Goal: Task Accomplishment & Management: Complete application form

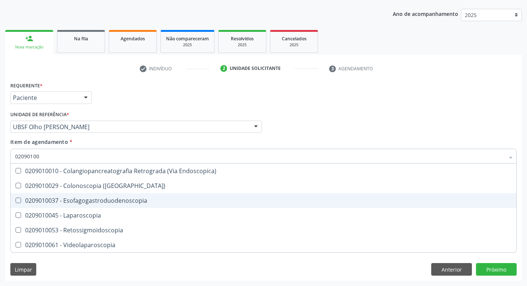
click at [18, 198] on Esofagogastroduodenoscopia at bounding box center [19, 201] width 6 height 6
click at [16, 198] on Esofagogastroduodenoscopia "checkbox" at bounding box center [13, 200] width 5 height 5
checkbox Esofagogastroduodenoscopia "true"
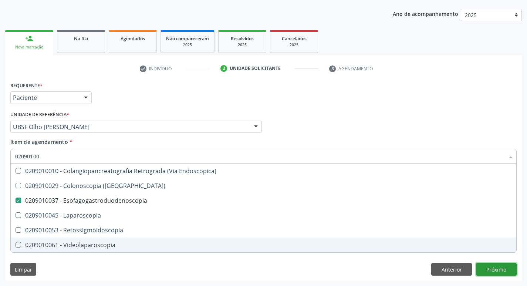
click at [483, 268] on div "Requerente * Paciente Médico(a) Enfermeiro(a) Paciente Nenhum resultado encontr…" at bounding box center [263, 180] width 517 height 201
checkbox \(Coloscopia\) "true"
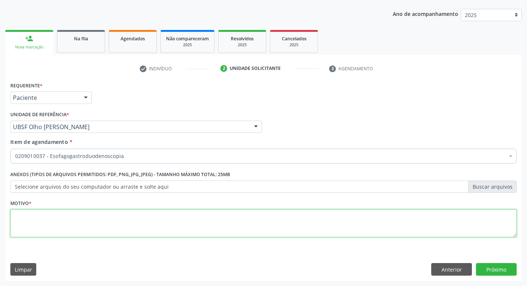
click at [34, 220] on textarea at bounding box center [263, 223] width 506 height 28
type textarea "AVALIACAO"
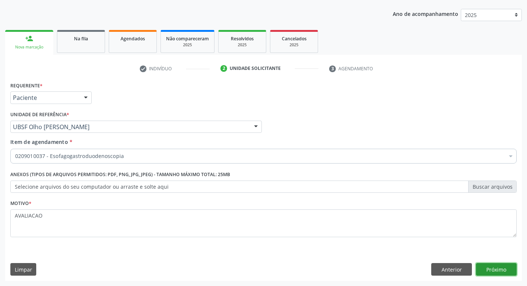
click at [503, 271] on button "Próximo" at bounding box center [496, 269] width 41 height 13
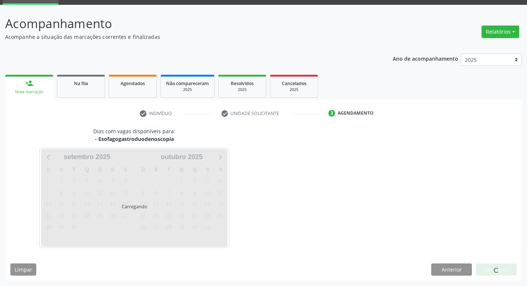
scroll to position [36, 0]
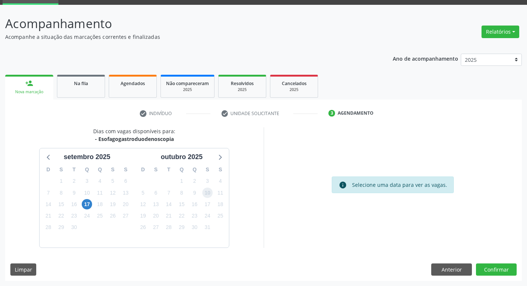
click at [209, 196] on span "10" at bounding box center [207, 193] width 10 height 10
click at [500, 268] on button "Confirmar" at bounding box center [496, 269] width 41 height 13
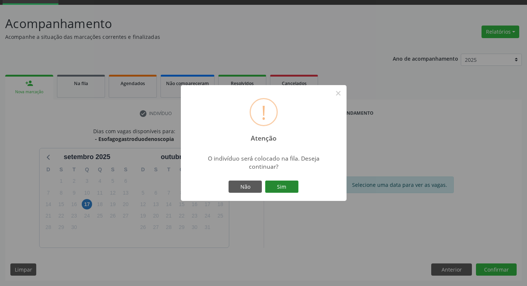
click at [290, 183] on button "Sim" at bounding box center [281, 187] width 33 height 13
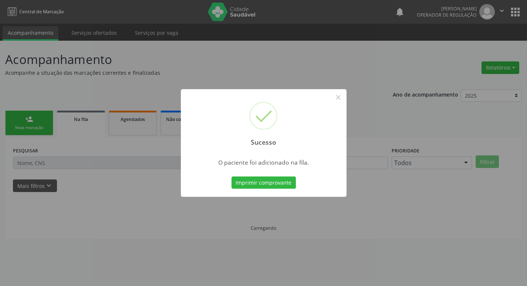
scroll to position [0, 0]
click at [339, 98] on button "×" at bounding box center [341, 97] width 13 height 13
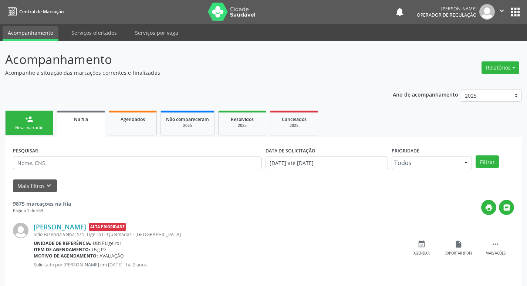
click at [28, 123] on div "person_add" at bounding box center [29, 119] width 8 height 8
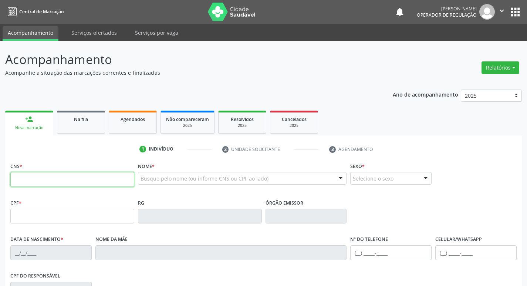
click at [17, 176] on input "text" at bounding box center [72, 179] width 124 height 15
type input "702 9015 9618 3872"
type input "016.464.184-09"
type input "[DATE]"
type input "[PERSON_NAME]"
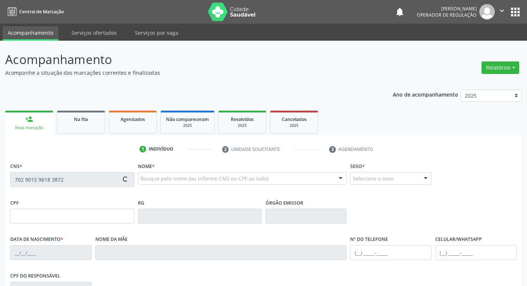
type input "[PHONE_NUMBER]"
type input "405"
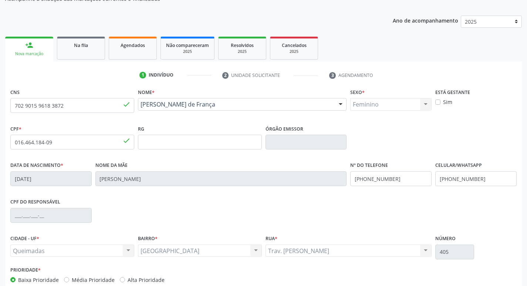
scroll to position [115, 0]
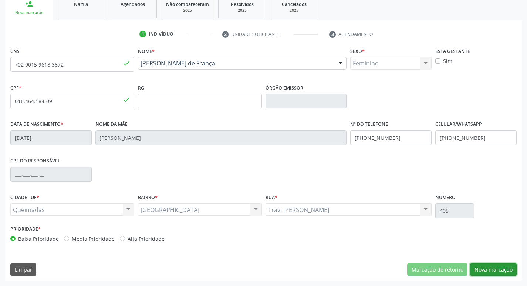
click at [500, 273] on button "Nova marcação" at bounding box center [493, 269] width 47 height 13
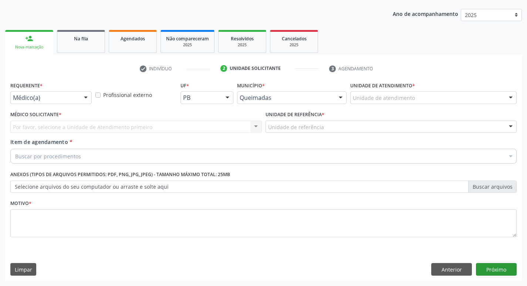
scroll to position [81, 0]
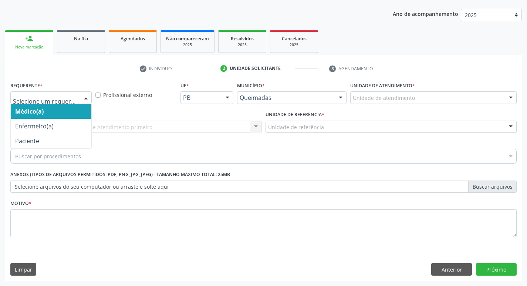
click at [89, 98] on div at bounding box center [85, 98] width 11 height 13
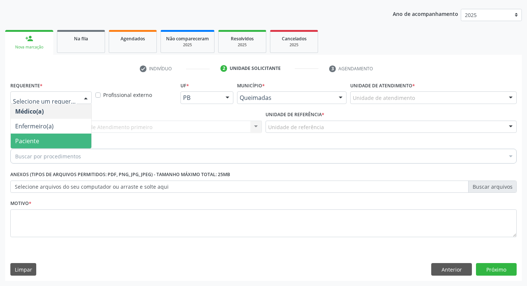
click at [65, 145] on span "Paciente" at bounding box center [51, 141] width 81 height 15
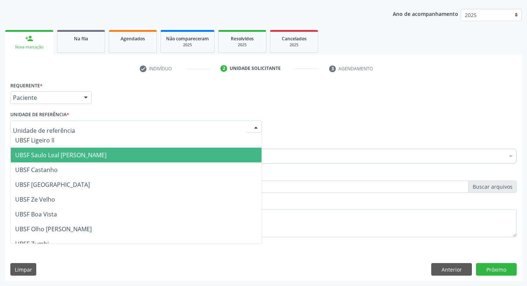
click at [59, 150] on span "UBSF Saulo Leal [PERSON_NAME]" at bounding box center [136, 155] width 251 height 15
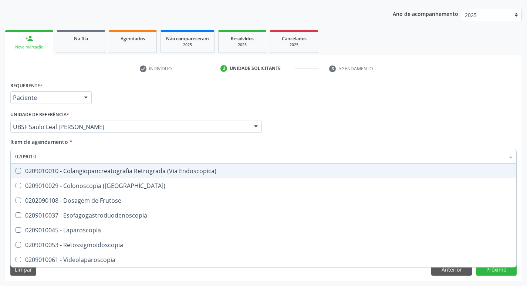
type input "02090100"
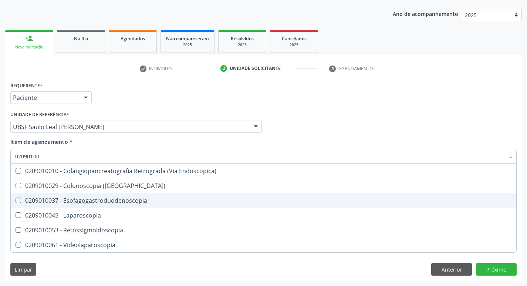
click at [18, 199] on Esofagogastroduodenoscopia at bounding box center [19, 201] width 6 height 6
click at [16, 199] on Esofagogastroduodenoscopia "checkbox" at bounding box center [13, 200] width 5 height 5
checkbox Esofagogastroduodenoscopia "true"
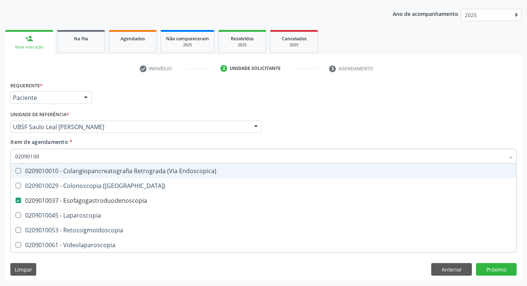
click at [351, 137] on div "Médico Solicitante Por favor, selecione a Unidade de Atendimento primeiro Nenhu…" at bounding box center [264, 123] width 510 height 29
checkbox \(Coloscopia\) "true"
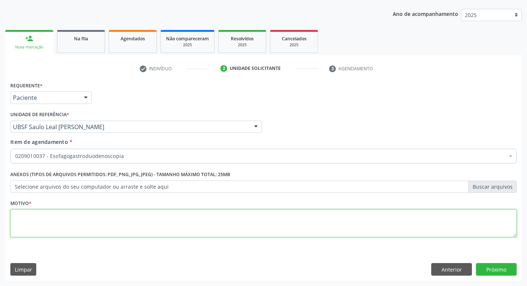
click at [32, 228] on textarea at bounding box center [263, 223] width 506 height 28
type textarea "AVALIACAO"
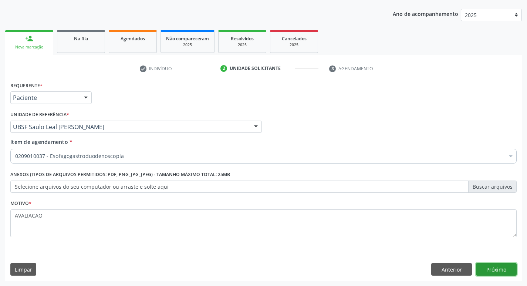
click at [496, 267] on button "Próximo" at bounding box center [496, 269] width 41 height 13
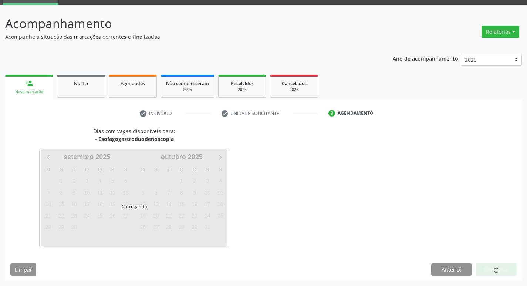
scroll to position [36, 0]
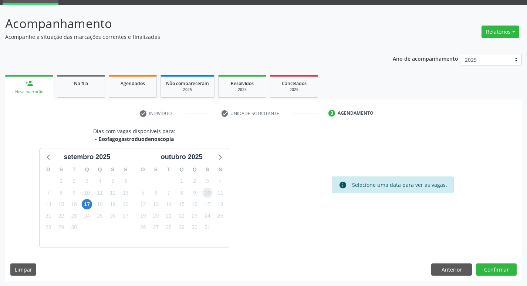
click at [206, 195] on span "10" at bounding box center [207, 193] width 10 height 10
click at [493, 269] on button "Confirmar" at bounding box center [496, 269] width 41 height 13
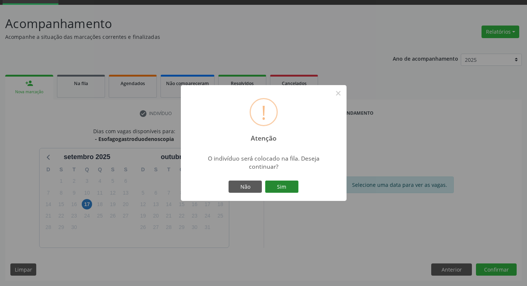
click at [283, 187] on button "Sim" at bounding box center [281, 187] width 33 height 13
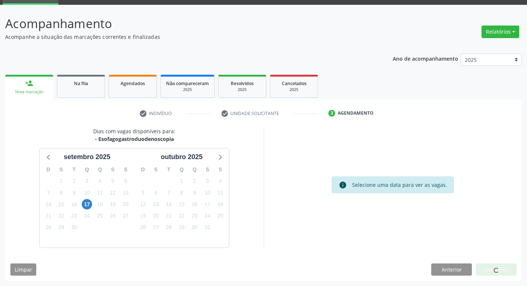
scroll to position [0, 0]
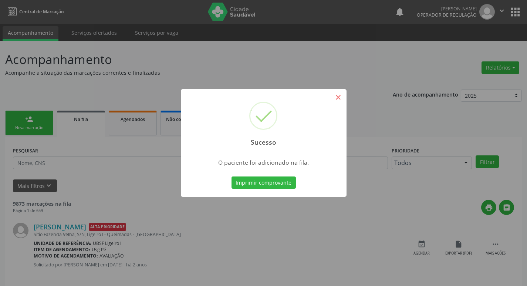
click at [346, 96] on div "Sucesso ×" at bounding box center [264, 121] width 166 height 64
click at [340, 101] on button "×" at bounding box center [338, 97] width 13 height 13
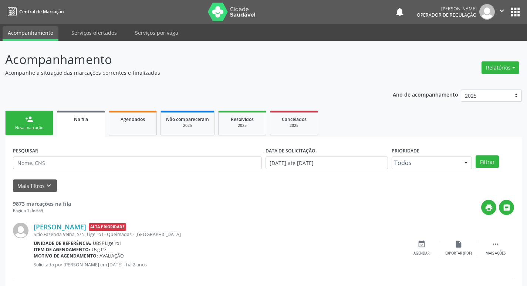
click at [20, 125] on div "Nova marcação" at bounding box center [29, 128] width 37 height 6
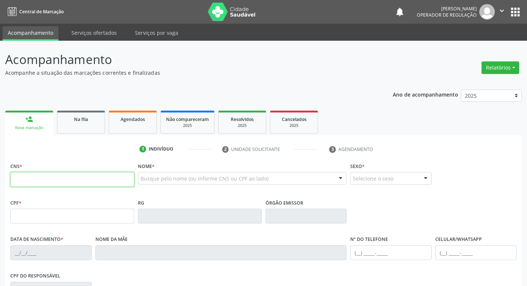
click at [29, 179] on input "text" at bounding box center [72, 179] width 124 height 15
click at [17, 179] on input "text" at bounding box center [72, 179] width 124 height 15
type input "700 0052 2053 9803"
type input "992.132.144-72"
type input "[DATE]"
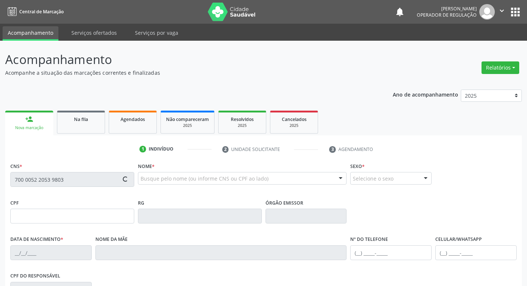
type input "[PERSON_NAME]"
type input "[PHONE_NUMBER]"
type input "S/N"
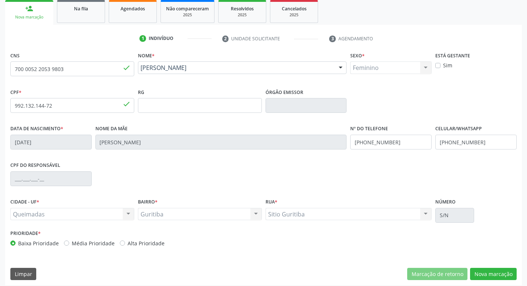
scroll to position [115, 0]
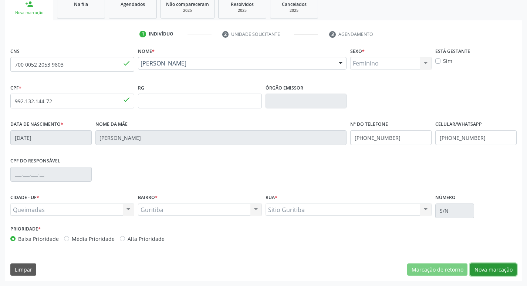
click at [496, 273] on button "Nova marcação" at bounding box center [493, 269] width 47 height 13
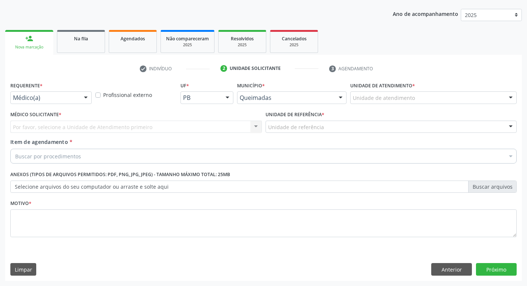
scroll to position [81, 0]
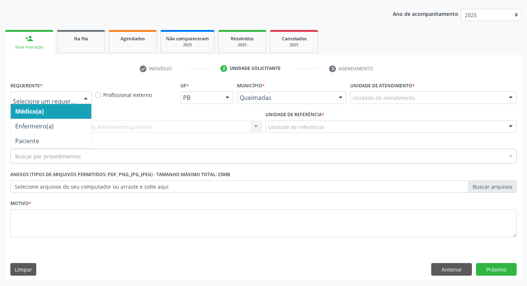
click at [85, 97] on div at bounding box center [85, 98] width 11 height 13
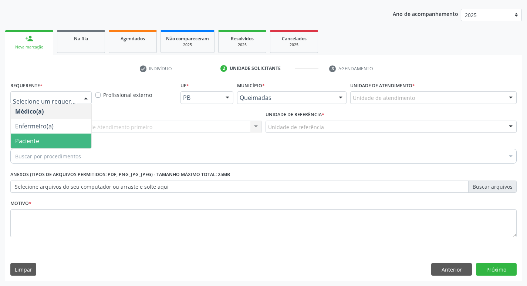
click at [64, 138] on span "Paciente" at bounding box center [51, 141] width 81 height 15
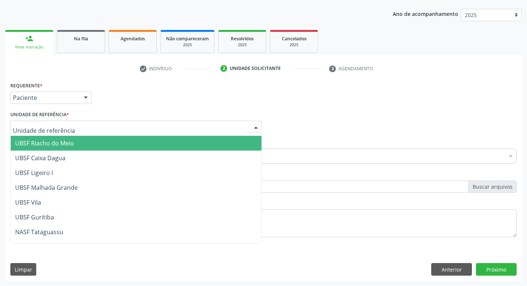
scroll to position [185, 0]
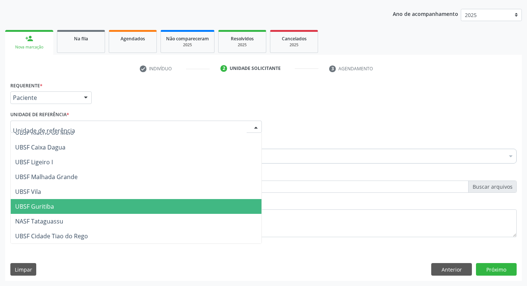
click at [72, 202] on span "UBSF Guritiba" at bounding box center [136, 206] width 251 height 15
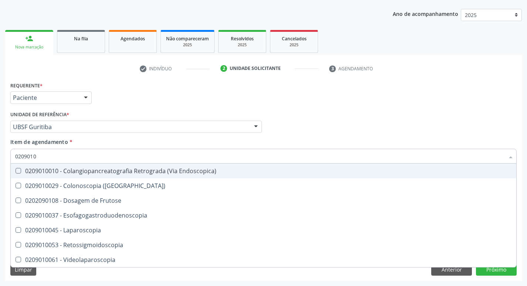
type input "02090100"
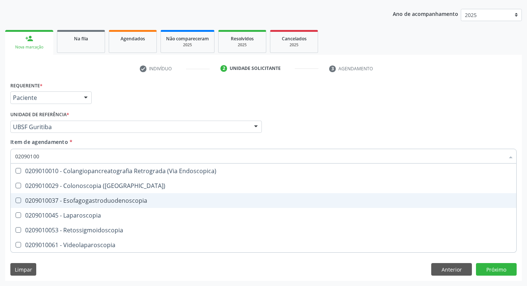
click at [18, 200] on Esofagogastroduodenoscopia at bounding box center [19, 201] width 6 height 6
click at [16, 200] on Esofagogastroduodenoscopia "checkbox" at bounding box center [13, 200] width 5 height 5
checkbox Esofagogastroduodenoscopia "true"
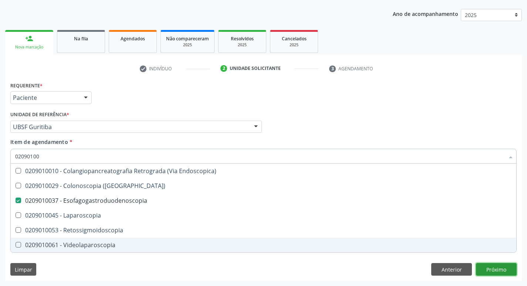
click at [496, 268] on div "Requerente * Paciente Médico(a) Enfermeiro(a) Paciente Nenhum resultado encontr…" at bounding box center [263, 180] width 517 height 201
checkbox \(Coloscopia\) "true"
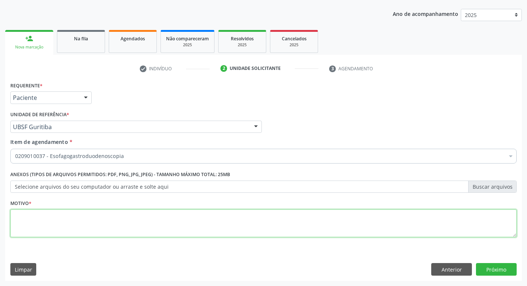
click at [28, 218] on textarea at bounding box center [263, 223] width 506 height 28
type textarea "AVALIACAO"
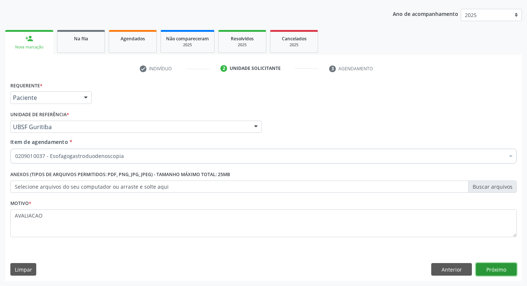
click at [503, 269] on button "Próximo" at bounding box center [496, 269] width 41 height 13
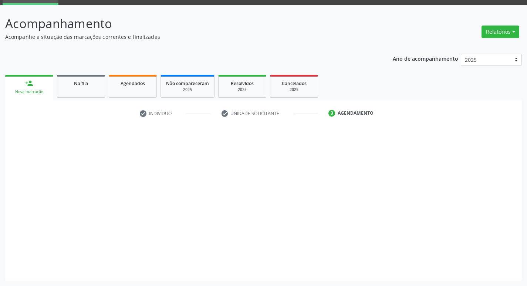
scroll to position [36, 0]
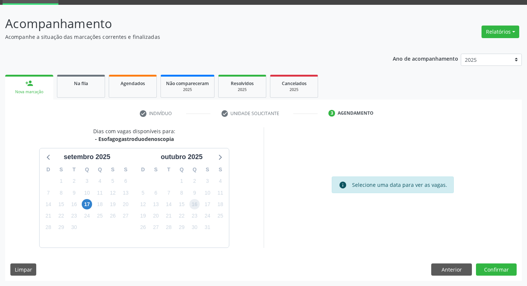
click at [195, 205] on span "16" at bounding box center [194, 204] width 10 height 10
click at [497, 272] on button "Confirmar" at bounding box center [496, 269] width 41 height 13
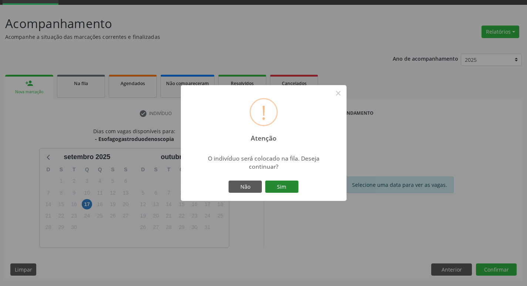
click at [274, 187] on button "Sim" at bounding box center [281, 187] width 33 height 13
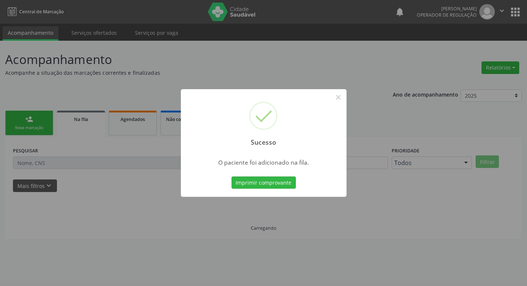
scroll to position [0, 0]
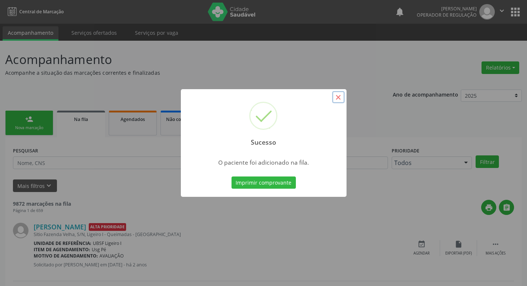
click at [334, 98] on button "×" at bounding box center [338, 97] width 13 height 13
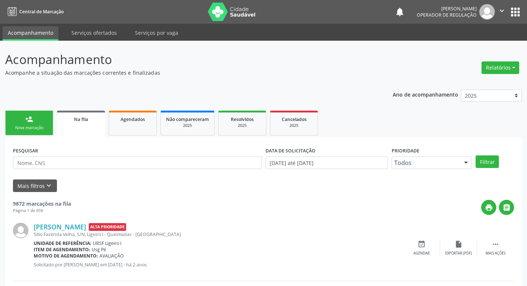
click at [18, 124] on link "person_add Nova marcação" at bounding box center [29, 123] width 48 height 25
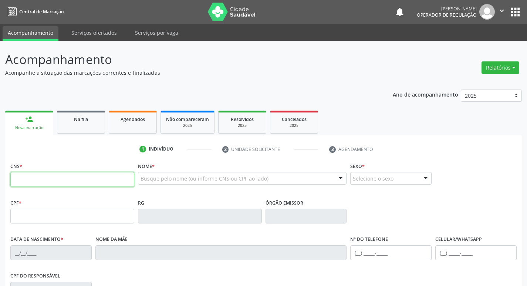
click at [23, 179] on input "text" at bounding box center [72, 179] width 124 height 15
type input "702 2021 9390 7810"
type input "078.250.384-52"
type input "[DATE]"
type input "[PERSON_NAME]"
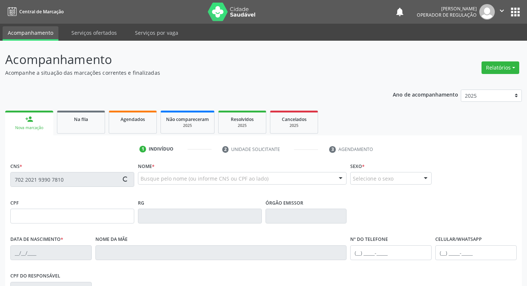
type input "[PHONE_NUMBER]"
type input "631.387.867-15"
type input "964"
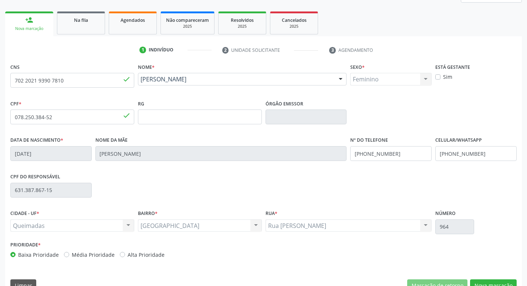
scroll to position [115, 0]
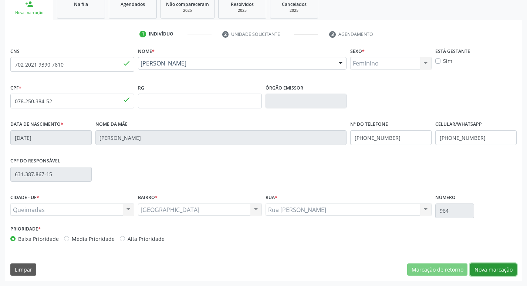
click at [488, 273] on button "Nova marcação" at bounding box center [493, 269] width 47 height 13
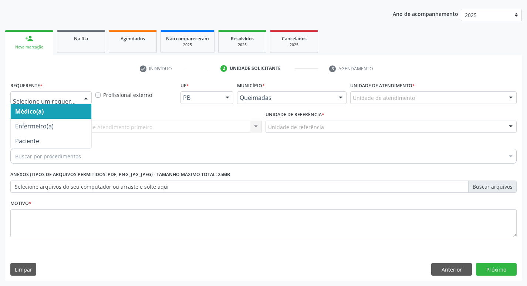
click at [87, 98] on div at bounding box center [85, 98] width 11 height 13
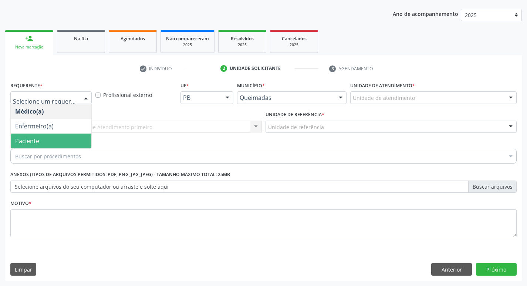
click at [63, 140] on span "Paciente" at bounding box center [51, 141] width 81 height 15
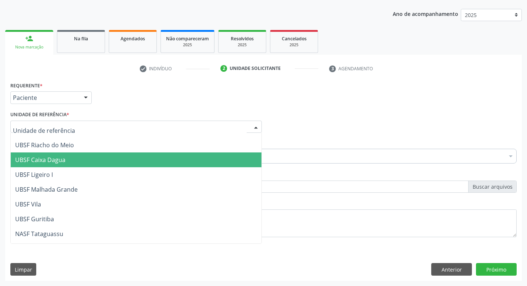
scroll to position [185, 0]
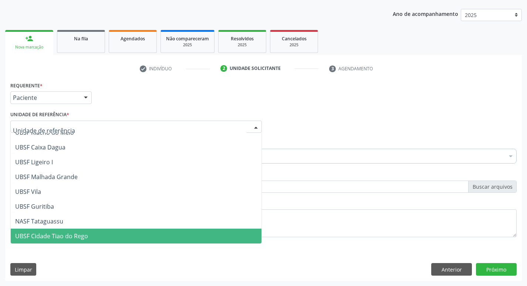
click at [58, 235] on span "UBSF Cidade Tiao do Rego" at bounding box center [51, 236] width 73 height 8
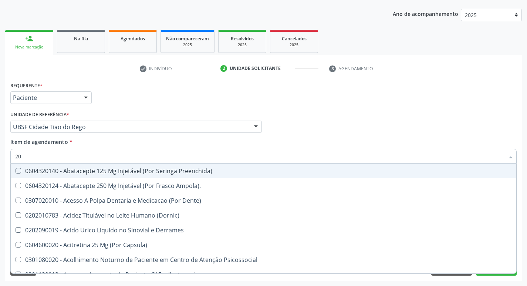
type input "209"
